Goal: Task Accomplishment & Management: Complete application form

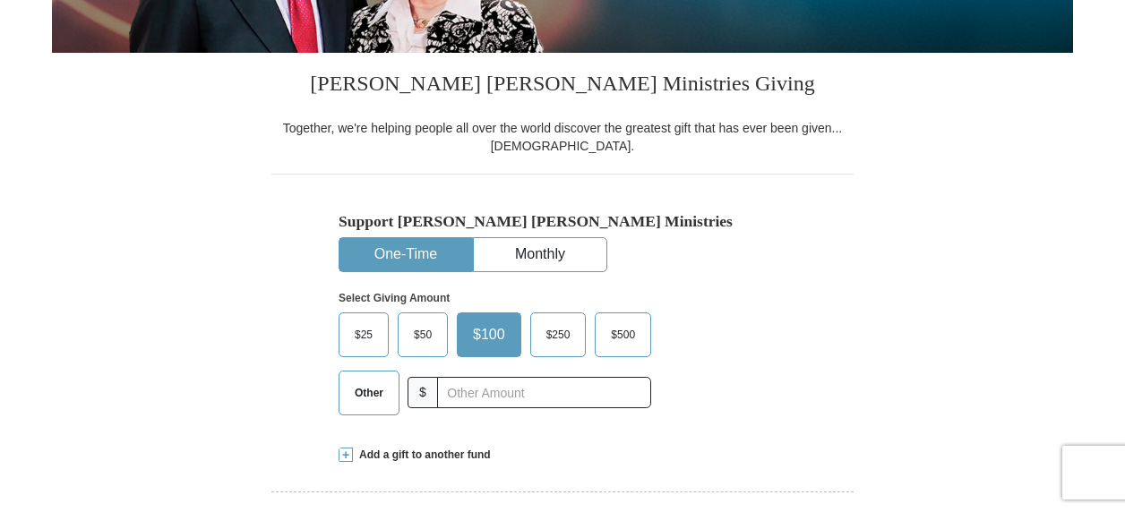
scroll to position [551, 0]
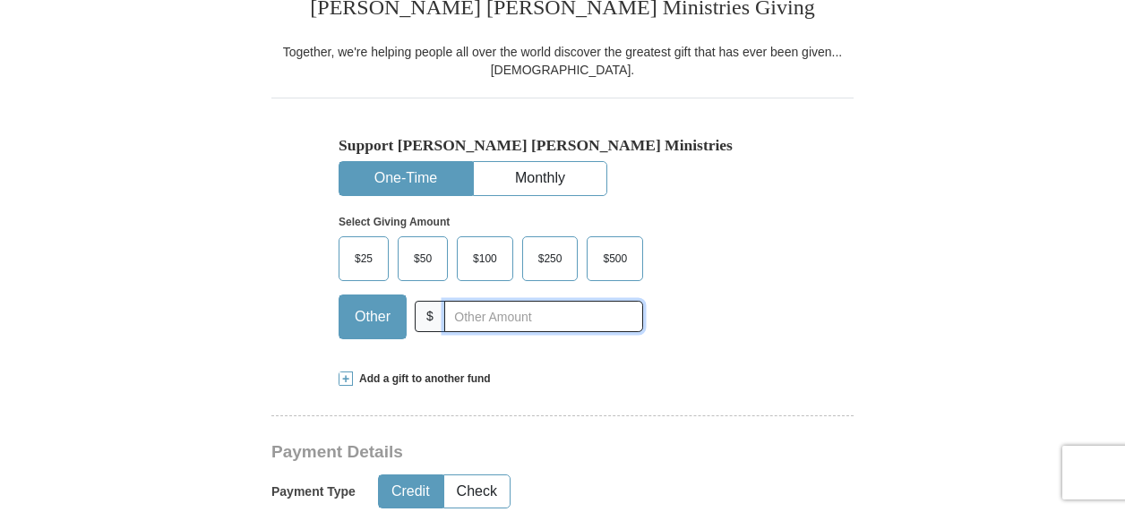
click at [473, 332] on input "text" at bounding box center [543, 316] width 199 height 31
type input "30.00"
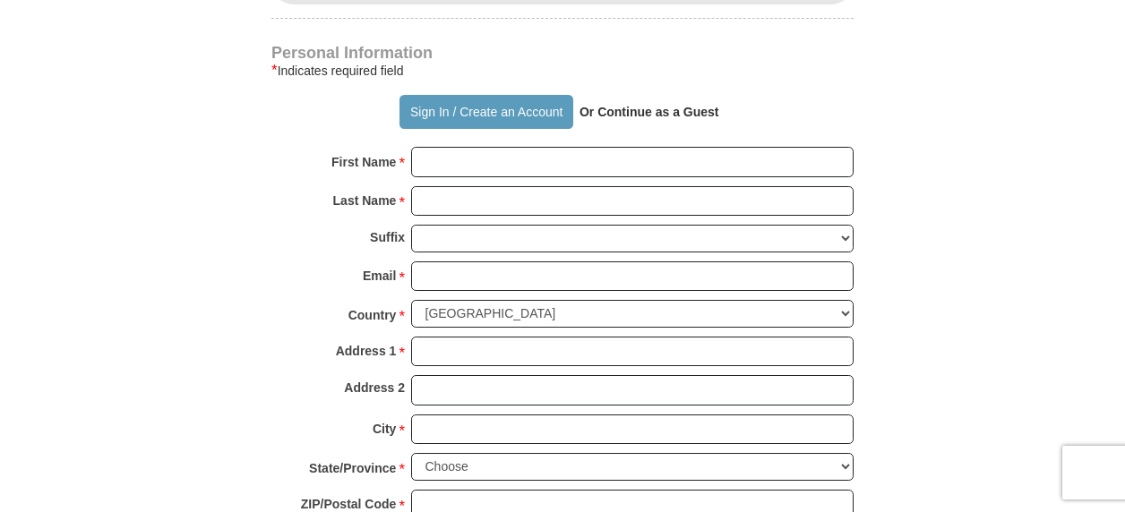
scroll to position [1316, 0]
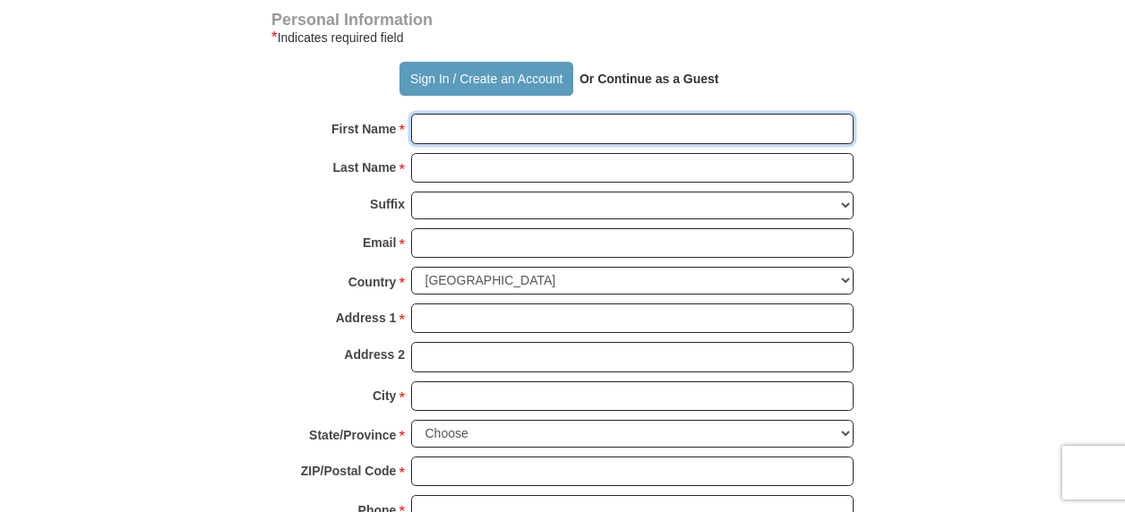
click at [450, 144] on input "First Name *" at bounding box center [632, 129] width 442 height 30
type input "[PERSON_NAME]"
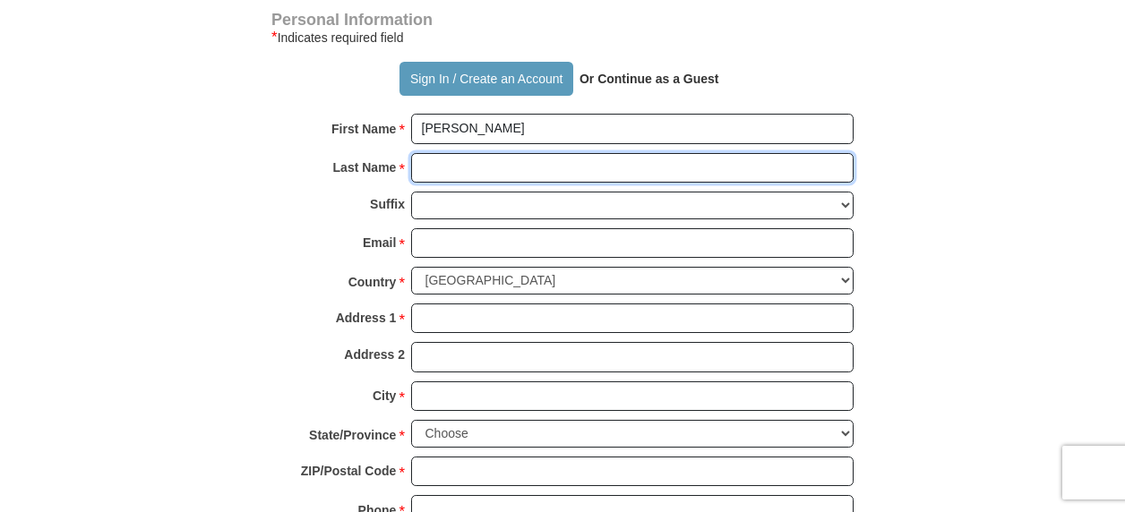
click at [460, 184] on input "Last Name *" at bounding box center [632, 168] width 442 height 30
type input "[PERSON_NAME]"
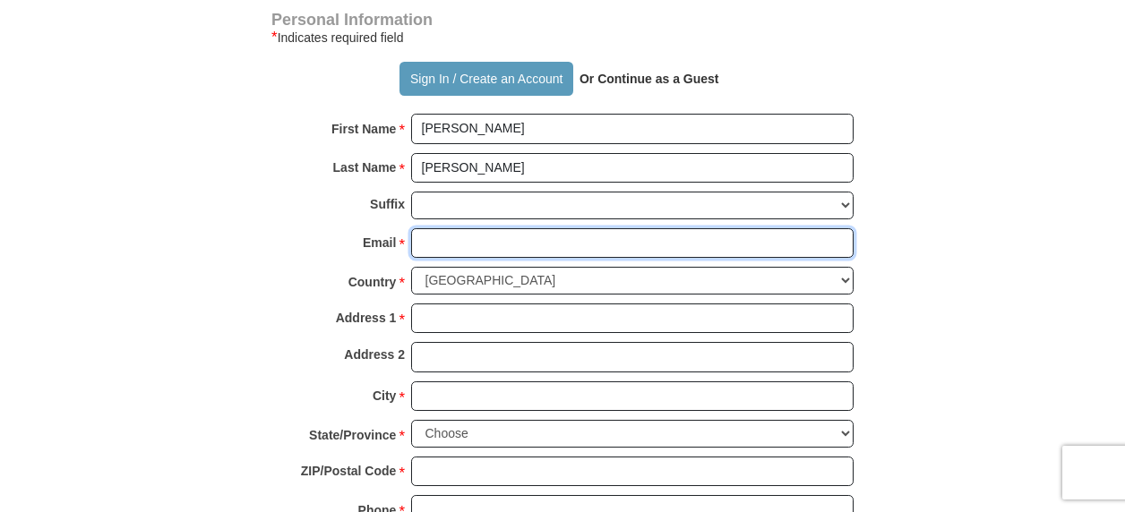
click at [461, 259] on input "Email *" at bounding box center [632, 243] width 442 height 30
type input "[EMAIL_ADDRESS][DOMAIN_NAME]"
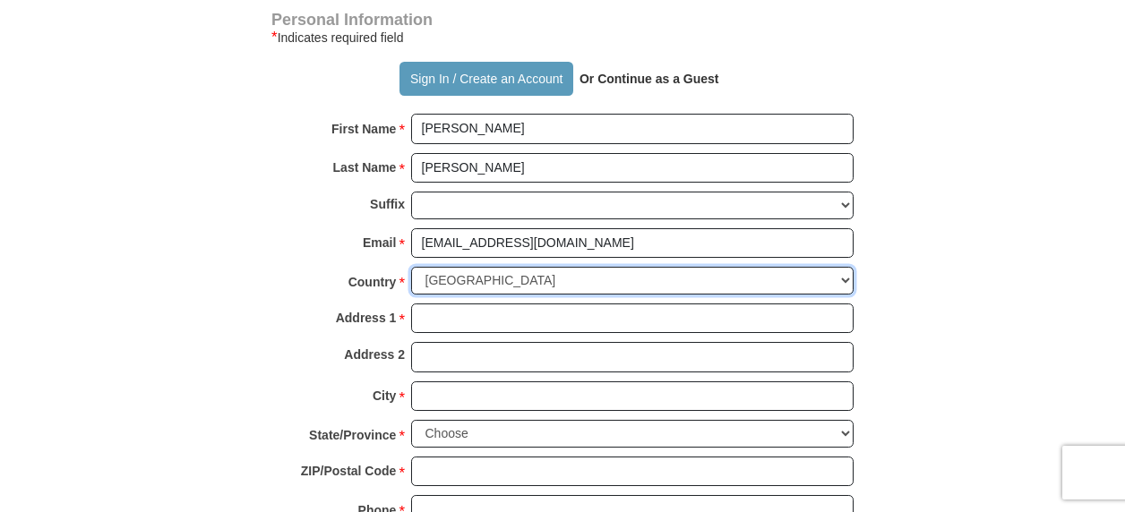
click at [590, 295] on select "[GEOGRAPHIC_DATA] [GEOGRAPHIC_DATA] [GEOGRAPHIC_DATA] [GEOGRAPHIC_DATA] [GEOGRA…" at bounding box center [632, 281] width 442 height 28
select select "MY"
click at [411, 292] on select "[GEOGRAPHIC_DATA] [GEOGRAPHIC_DATA] [GEOGRAPHIC_DATA] [GEOGRAPHIC_DATA] [GEOGRA…" at bounding box center [632, 281] width 442 height 28
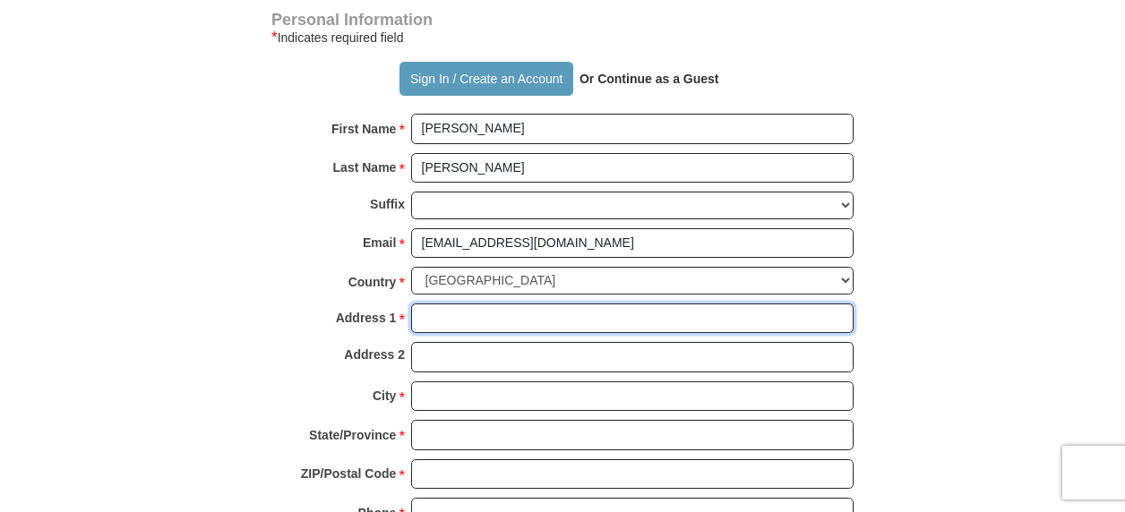
click at [452, 334] on input "Address 1 *" at bounding box center [632, 319] width 442 height 30
type input "[STREET_ADDRESS]"
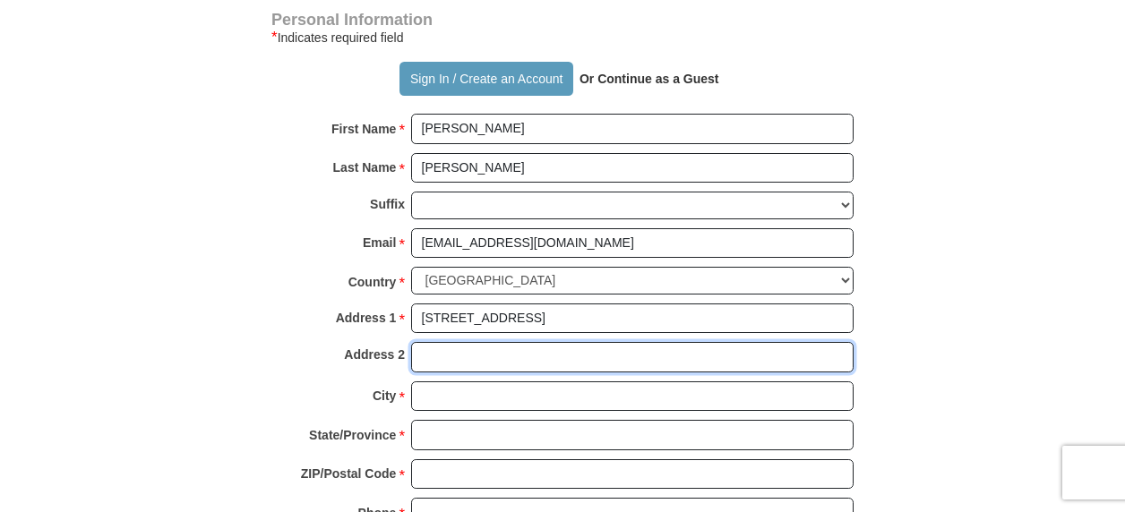
click at [496, 372] on input "Address 2" at bounding box center [632, 357] width 442 height 30
type input "[GEOGRAPHIC_DATA]"
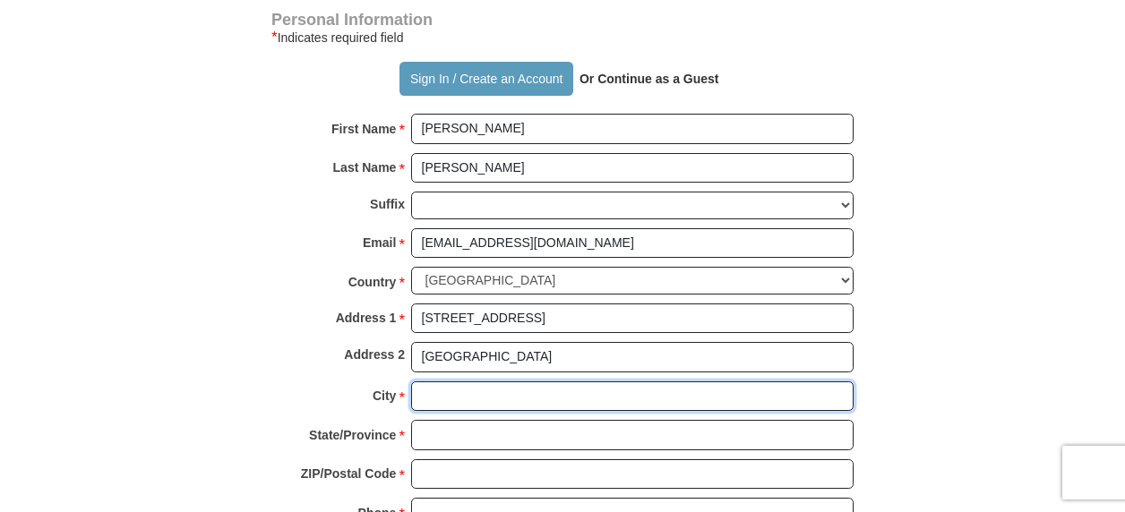
click at [485, 412] on input "City *" at bounding box center [632, 396] width 442 height 30
type input "Tapah"
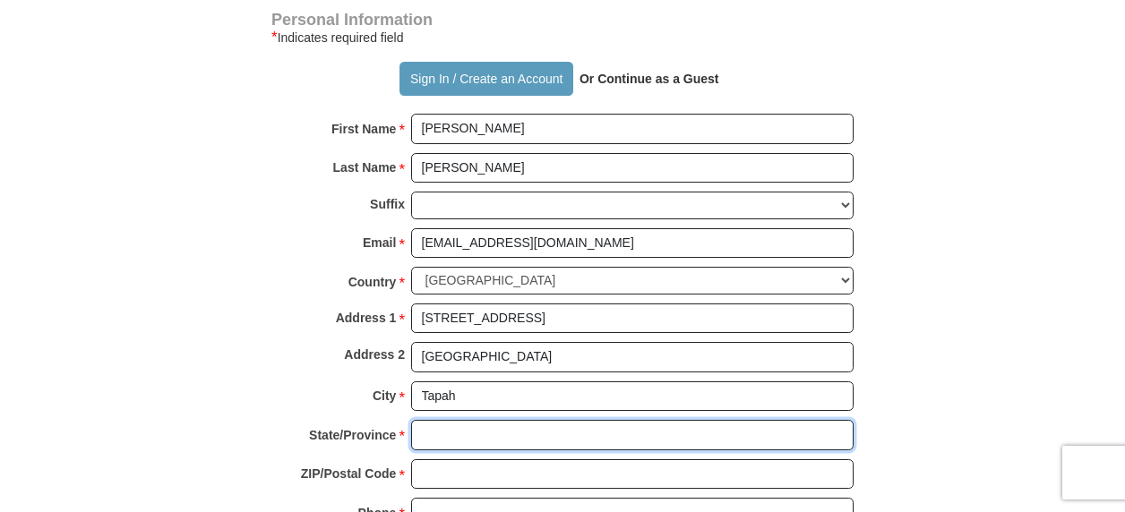
click at [490, 450] on input "State/Province *" at bounding box center [632, 435] width 442 height 30
type input "[GEOGRAPHIC_DATA]"
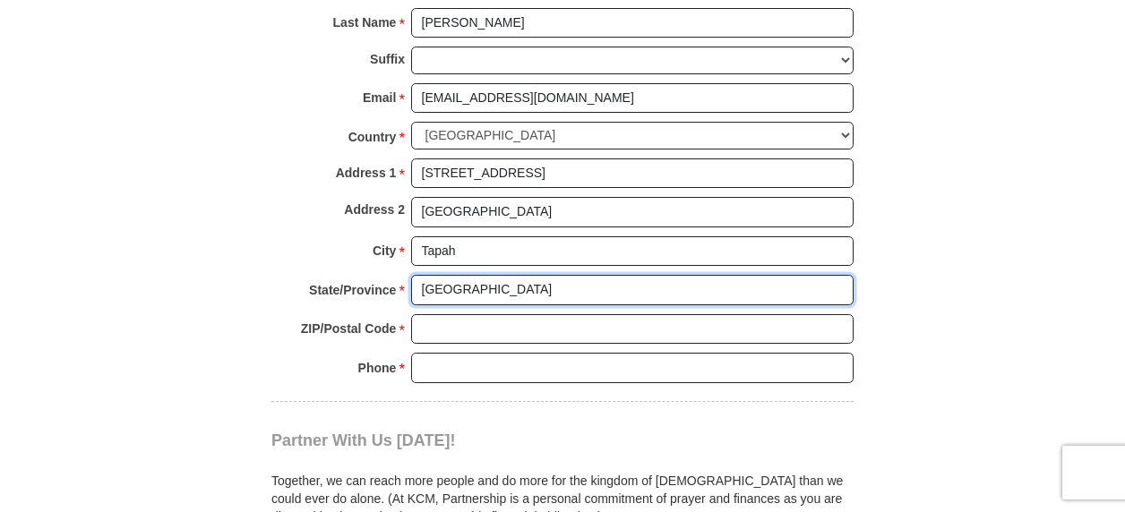
scroll to position [1462, 0]
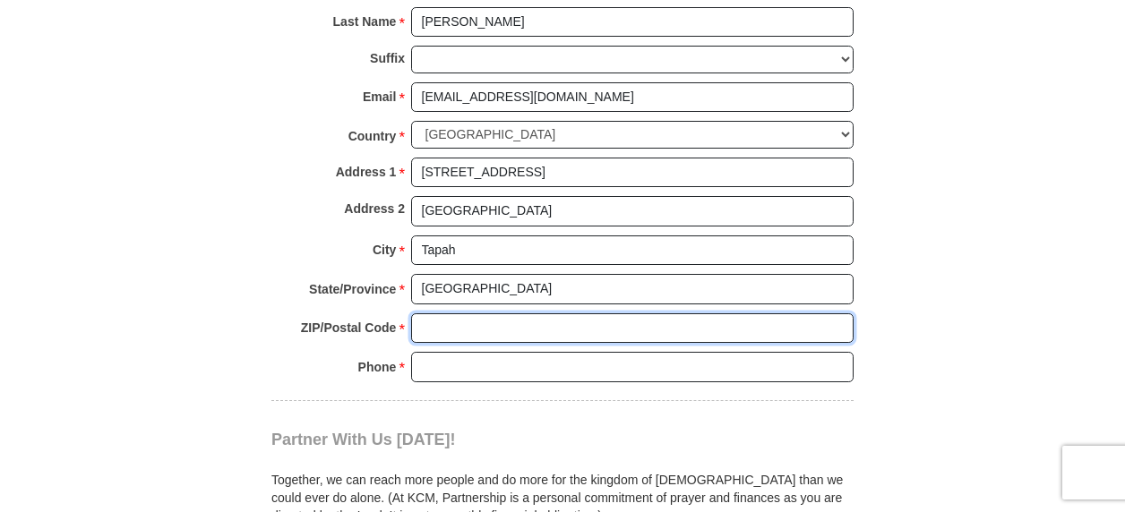
click at [476, 344] on input "ZIP/Postal Code *" at bounding box center [632, 328] width 442 height 30
type input "35000"
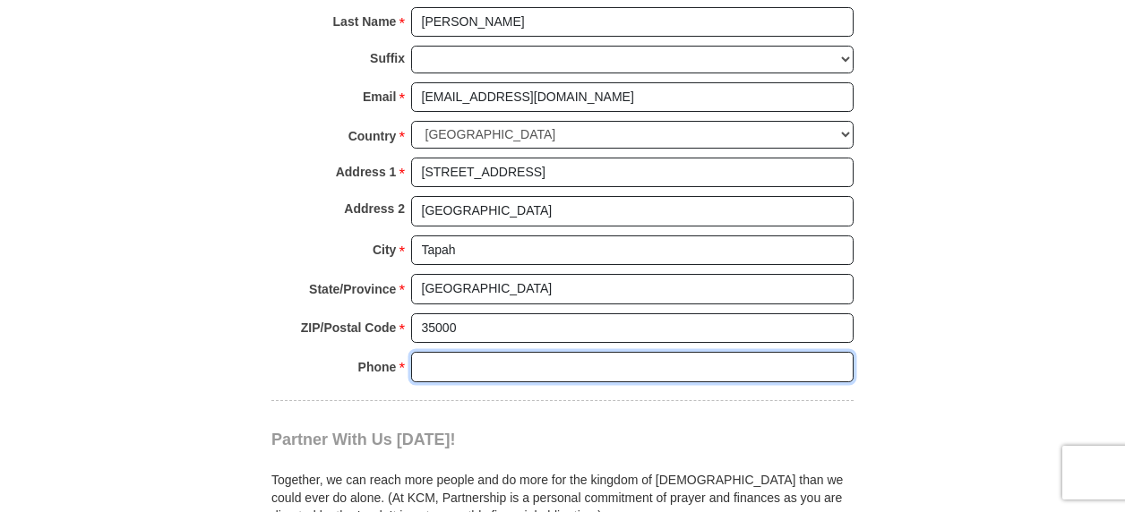
click at [482, 382] on input "Phone * *" at bounding box center [632, 367] width 442 height 30
type input "60126357348"
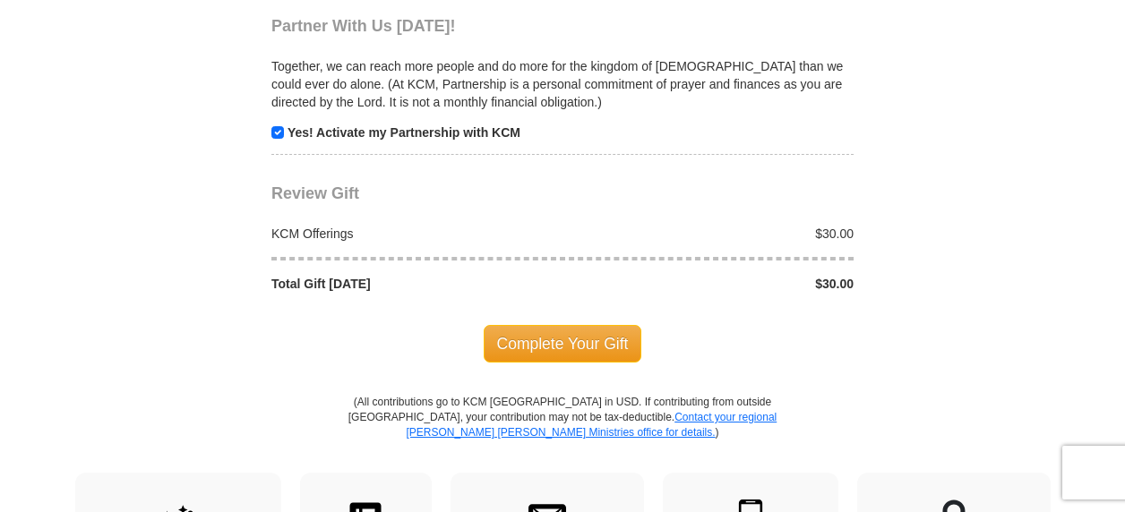
scroll to position [1879, 0]
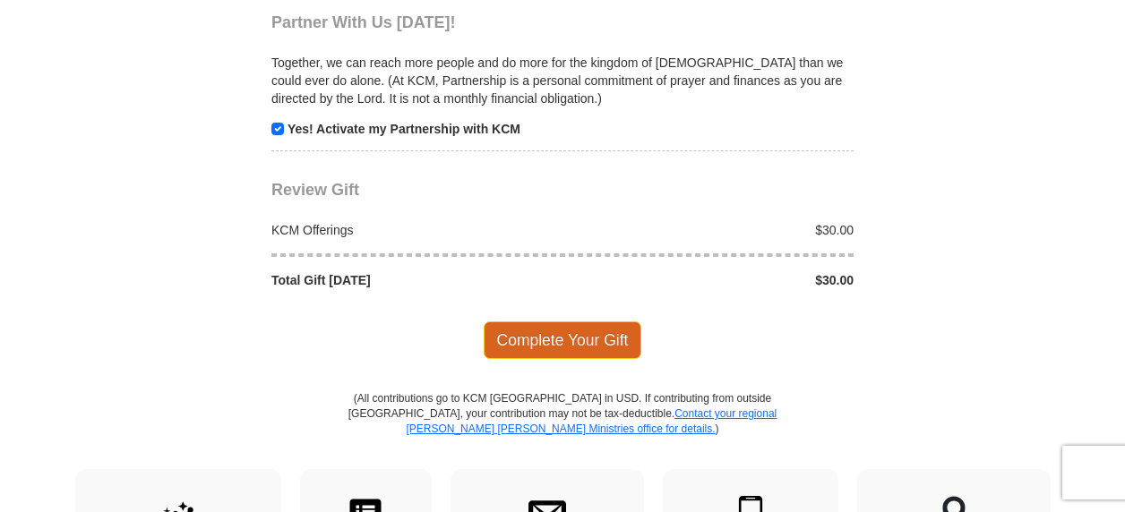
click at [597, 359] on span "Complete Your Gift" at bounding box center [563, 340] width 158 height 38
